Goal: Information Seeking & Learning: Understand process/instructions

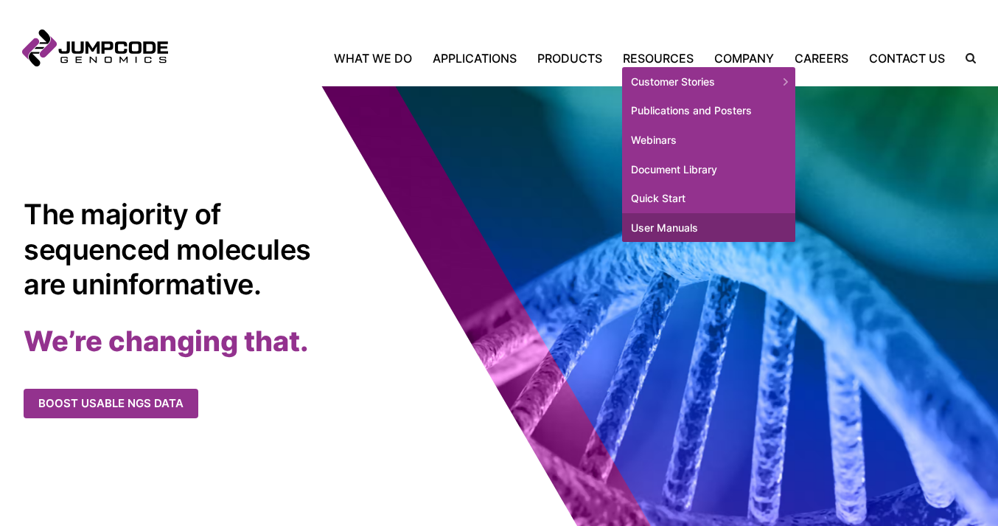
click at [679, 224] on link "User Manuals" at bounding box center [708, 227] width 173 height 29
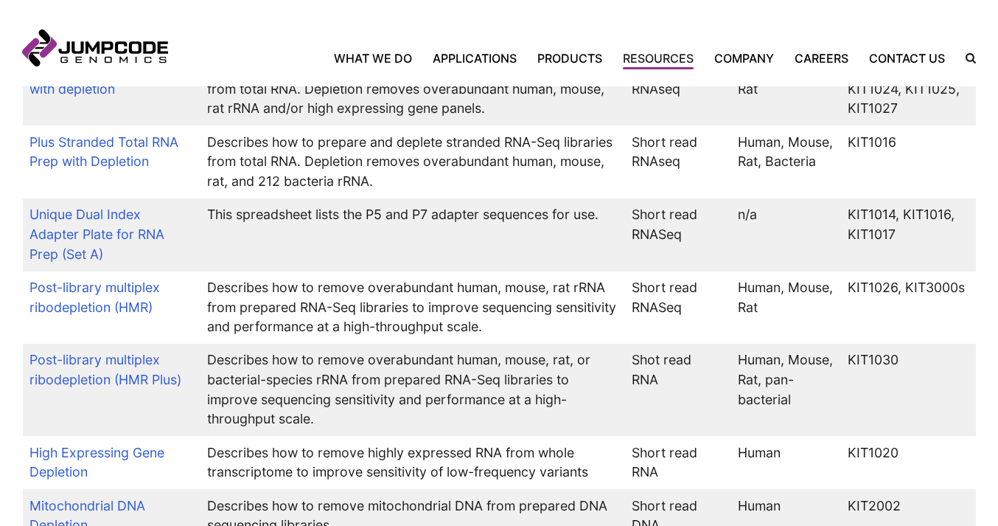
scroll to position [977, 0]
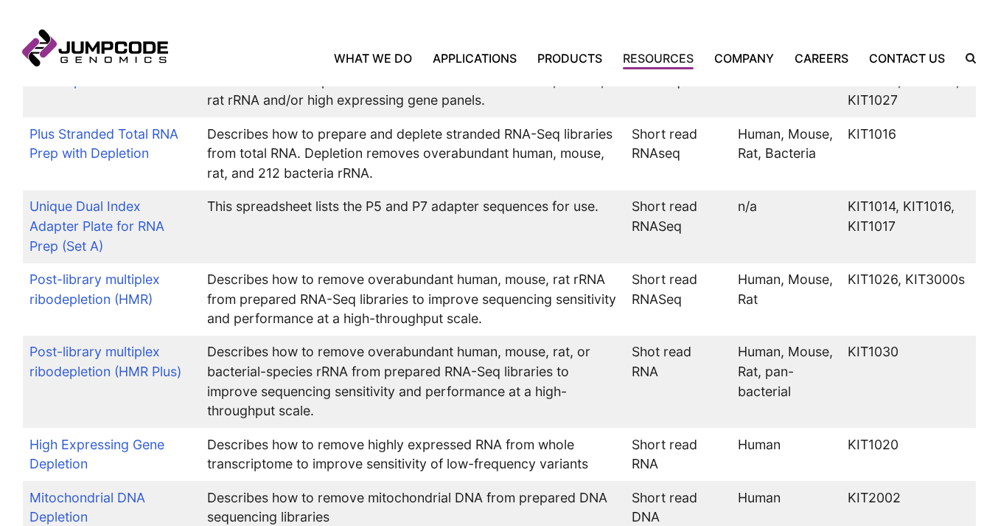
click at [96, 382] on td "Post-library multiplex ribodepletion (HMR Plus)" at bounding box center [112, 382] width 178 height 92
click at [128, 379] on link "Post-library multiplex ribodepletion (HMR Plus)" at bounding box center [105, 361] width 152 height 35
